Goal: Task Accomplishment & Management: Complete application form

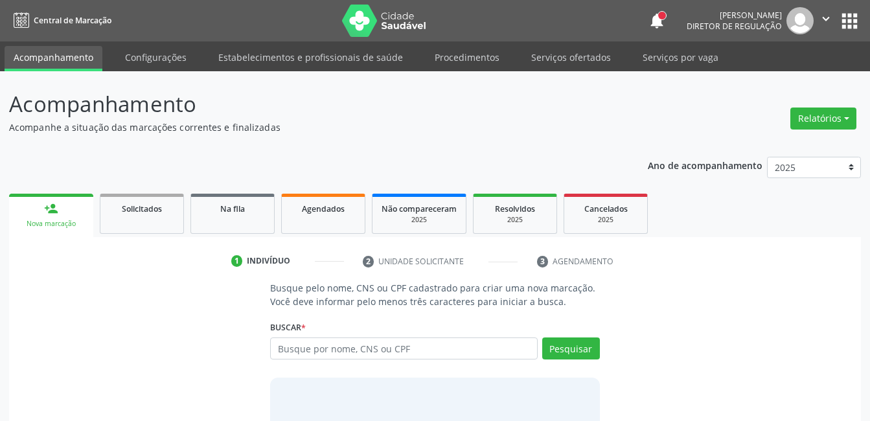
click at [310, 351] on input "text" at bounding box center [403, 348] width 267 height 22
click at [564, 348] on button "Pesquisar" at bounding box center [571, 348] width 58 height 22
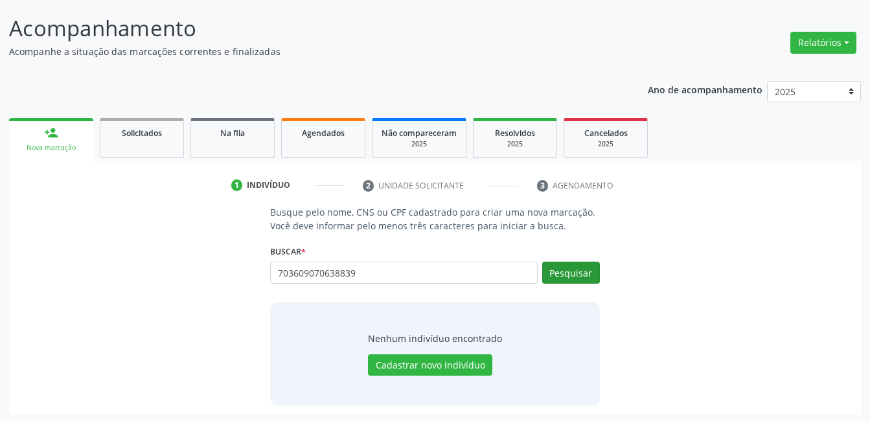
scroll to position [78, 0]
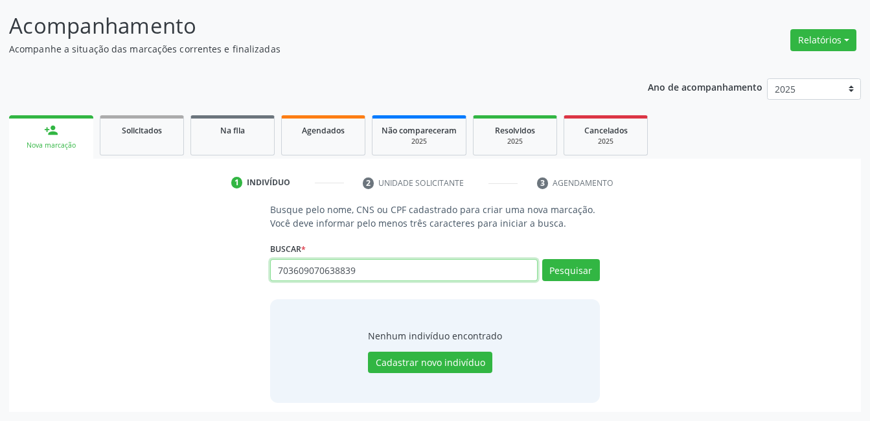
drag, startPoint x: 482, startPoint y: 264, endPoint x: 59, endPoint y: 277, distance: 423.1
click at [59, 277] on div "Busque pelo nome, CNS ou CPF cadastrado para criar uma nova marcação. Você deve…" at bounding box center [434, 302] width 833 height 199
type input "04843384470"
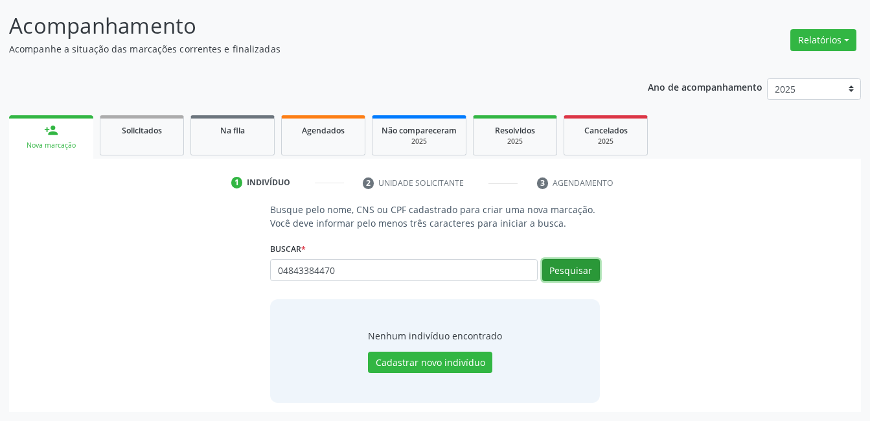
click at [572, 272] on button "Pesquisar" at bounding box center [571, 270] width 58 height 22
type input "04843384470"
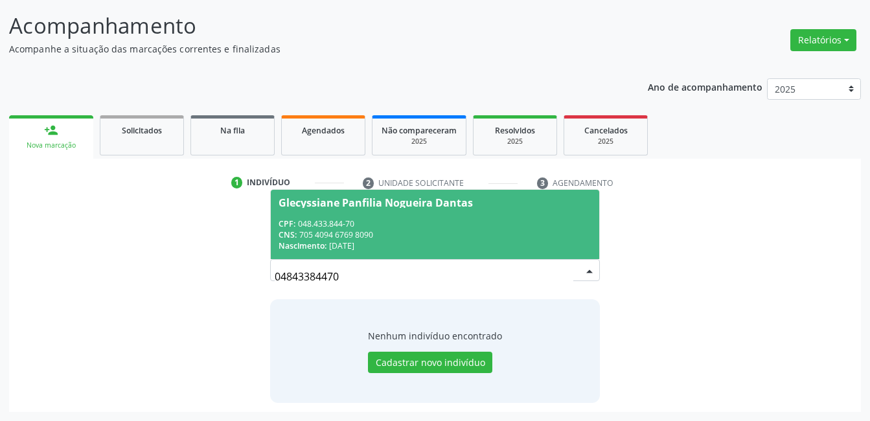
click at [449, 223] on div "CPF: 048.433.844-70" at bounding box center [434, 223] width 312 height 11
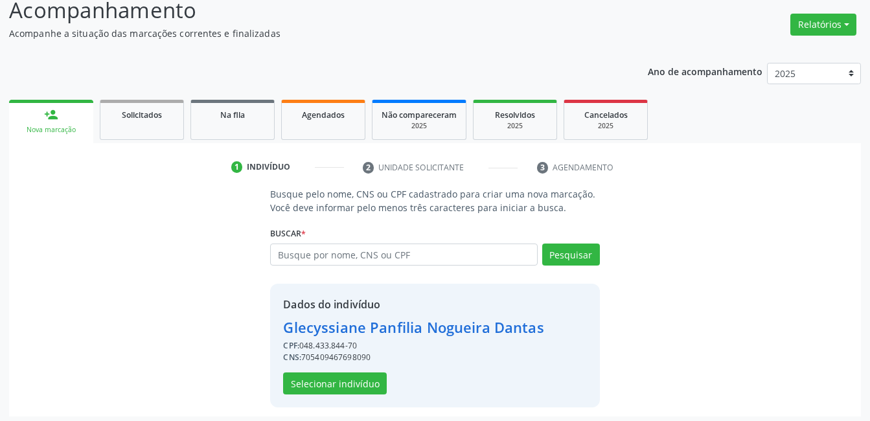
scroll to position [98, 0]
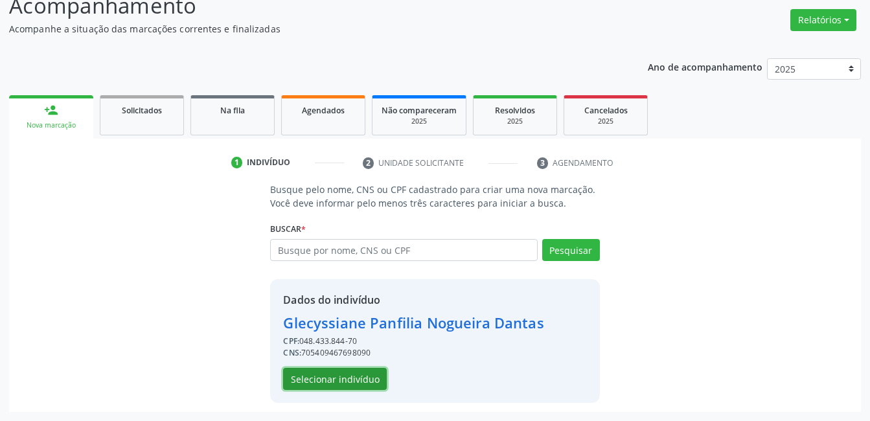
click at [363, 383] on button "Selecionar indivíduo" at bounding box center [335, 379] width 104 height 22
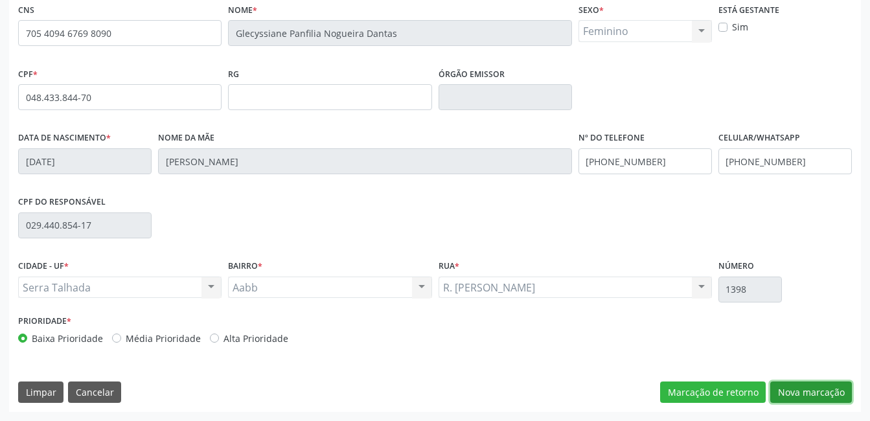
click at [820, 390] on button "Nova marcação" at bounding box center [811, 392] width 82 height 22
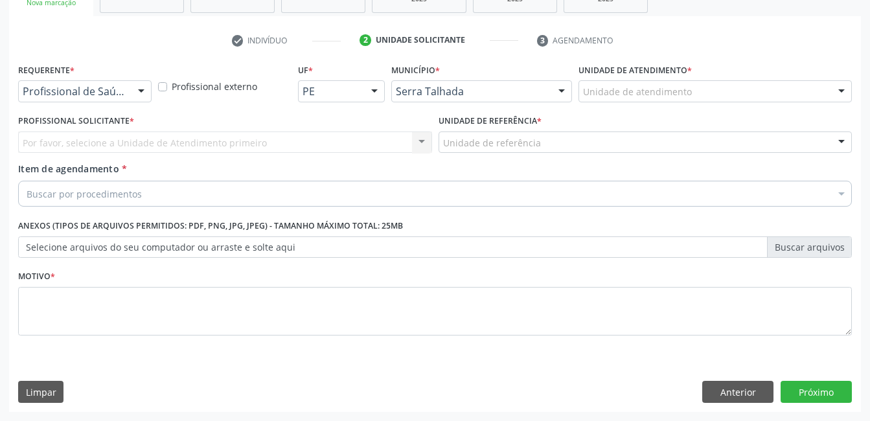
scroll to position [221, 0]
click at [763, 386] on button "Anterior" at bounding box center [737, 392] width 71 height 22
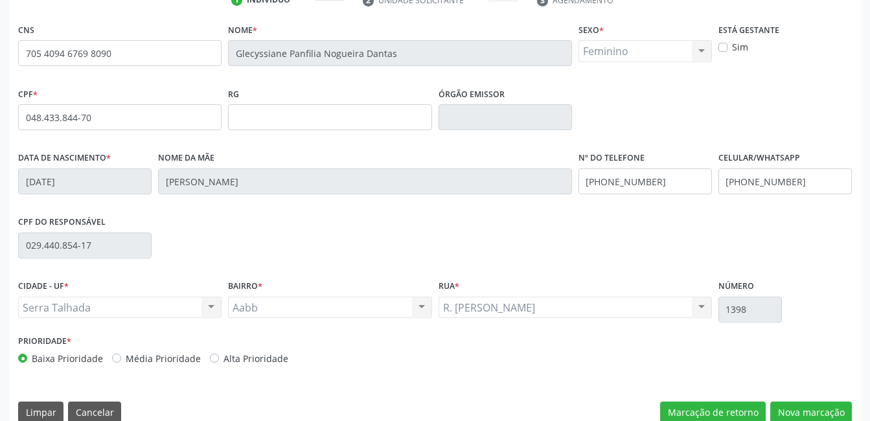
scroll to position [281, 0]
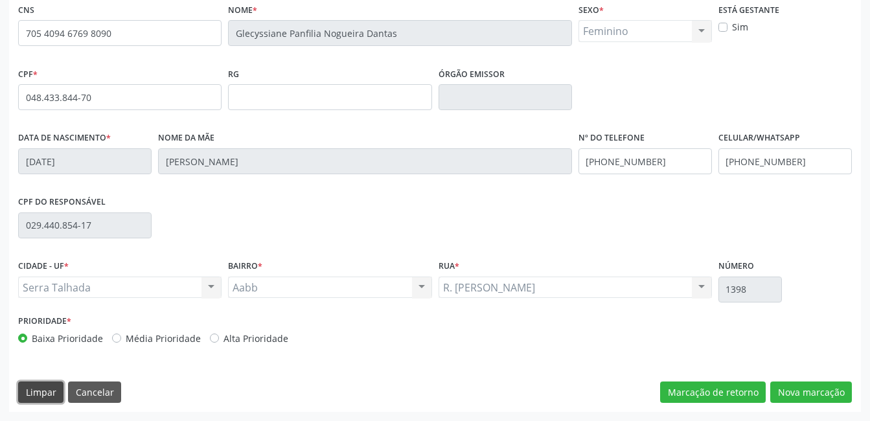
click at [28, 394] on button "Limpar" at bounding box center [40, 392] width 45 height 22
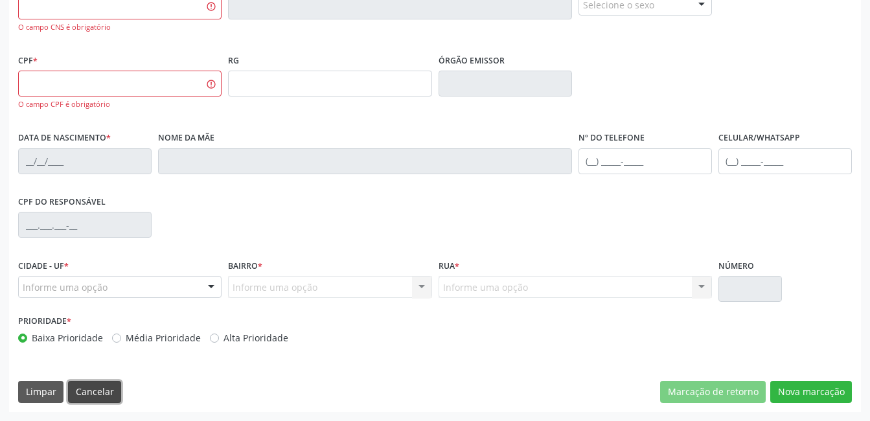
click at [104, 393] on button "Cancelar" at bounding box center [94, 392] width 53 height 22
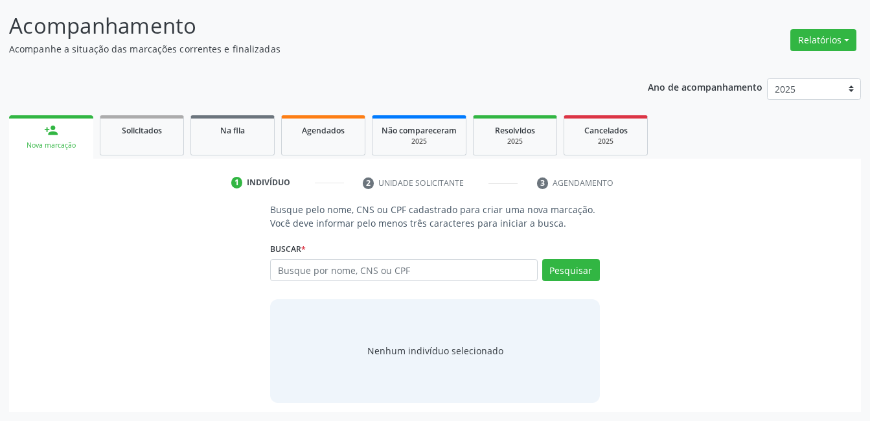
scroll to position [78, 0]
click at [336, 260] on input "text" at bounding box center [403, 270] width 267 height 22
click at [337, 267] on input "text" at bounding box center [403, 270] width 267 height 22
click at [561, 275] on button "Pesquisar" at bounding box center [571, 270] width 58 height 22
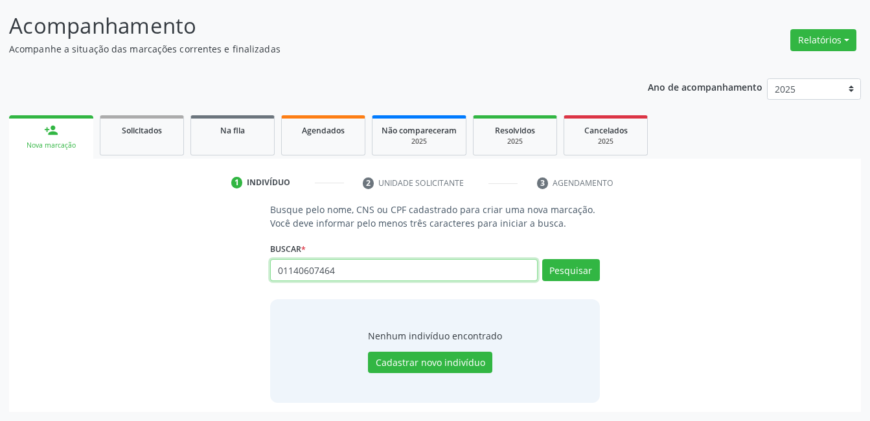
drag, startPoint x: 458, startPoint y: 271, endPoint x: 131, endPoint y: 273, distance: 326.4
click at [133, 274] on div "Busque pelo nome, CNS ou CPF cadastrado para criar uma nova marcação. Você deve…" at bounding box center [434, 302] width 833 height 199
type input "3074999200003"
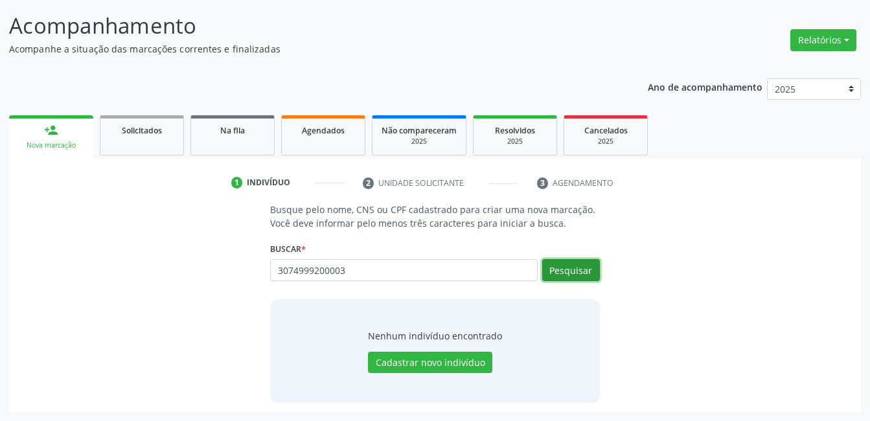
click at [558, 269] on button "Pesquisar" at bounding box center [571, 270] width 58 height 22
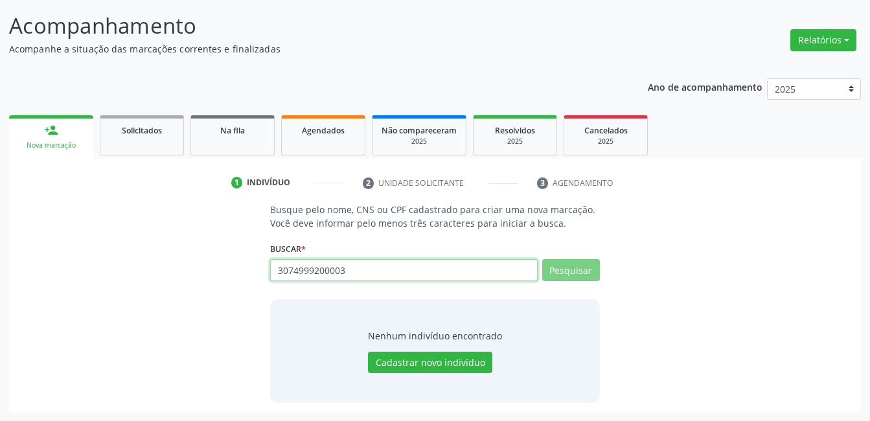
drag, startPoint x: 449, startPoint y: 271, endPoint x: 58, endPoint y: 269, distance: 390.5
click at [71, 293] on div "Busque pelo nome, CNS ou CPF cadastrado para criar uma nova marcação. Você deve…" at bounding box center [434, 302] width 833 height 199
drag, startPoint x: 346, startPoint y: 270, endPoint x: 231, endPoint y: 277, distance: 115.4
click at [231, 277] on div "Busque pelo nome, CNS ou CPF cadastrado para criar uma nova marcação. Você deve…" at bounding box center [434, 302] width 833 height 199
type input "04014361446"
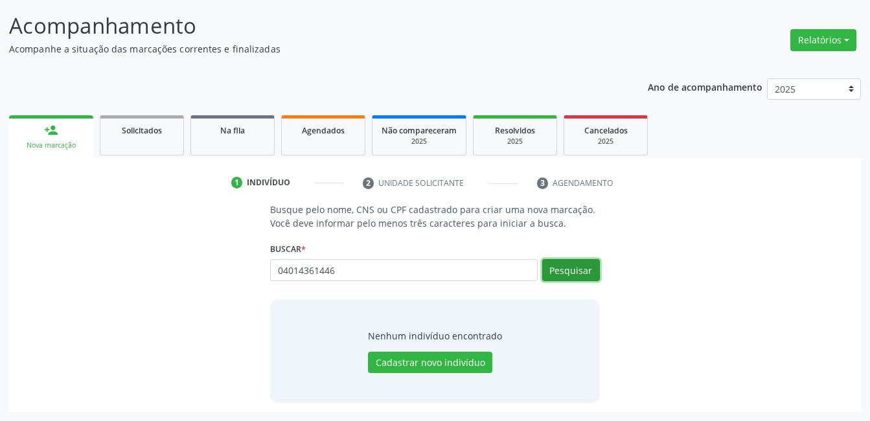
click at [578, 274] on button "Pesquisar" at bounding box center [571, 270] width 58 height 22
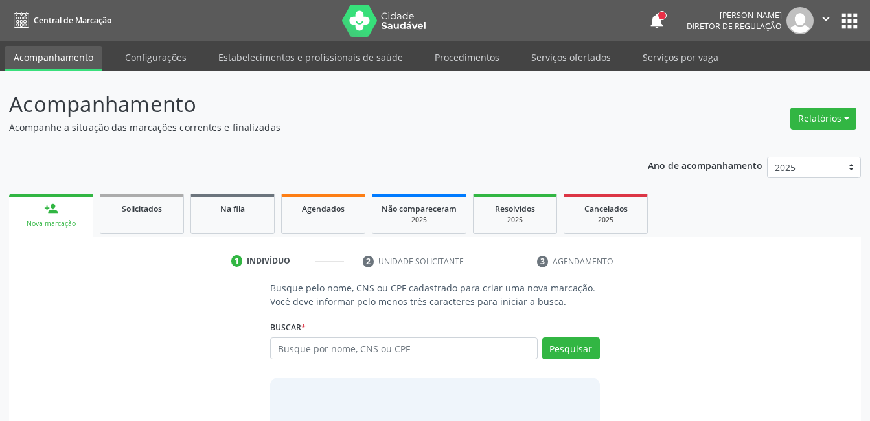
click at [828, 19] on icon "" at bounding box center [826, 19] width 14 height 14
click at [806, 78] on link "Sair" at bounding box center [792, 79] width 89 height 18
